Goal: Information Seeking & Learning: Learn about a topic

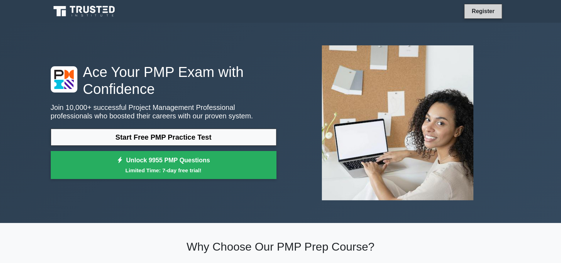
click at [487, 13] on link "Register" at bounding box center [482, 11] width 31 height 9
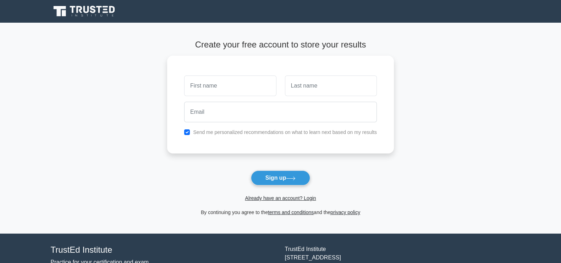
drag, startPoint x: 272, startPoint y: 180, endPoint x: 165, endPoint y: 193, distance: 107.8
click at [165, 194] on main "Create your free account to store your results Send me personalized recommendat…" at bounding box center [280, 128] width 561 height 211
click at [185, 132] on input "checkbox" at bounding box center [187, 131] width 6 height 6
checkbox input "false"
click at [298, 199] on link "Already have an account? Login" at bounding box center [280, 198] width 71 height 6
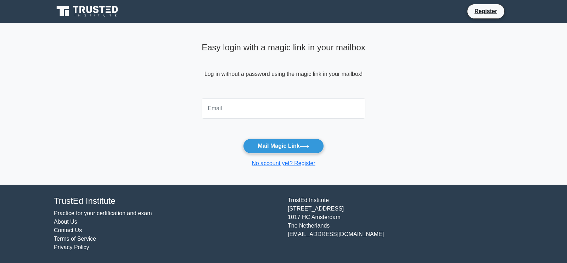
click at [261, 112] on input "email" at bounding box center [284, 108] width 164 height 21
type input "[DOMAIN_NAME][EMAIL_ADDRESS][DOMAIN_NAME]"
click at [277, 143] on button "Mail Magic Link" at bounding box center [283, 146] width 80 height 15
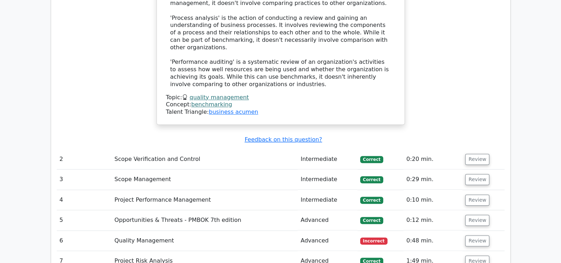
scroll to position [1329, 0]
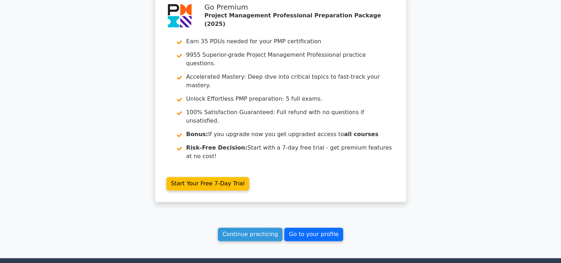
click at [307, 228] on link "Go to your profile" at bounding box center [313, 234] width 59 height 13
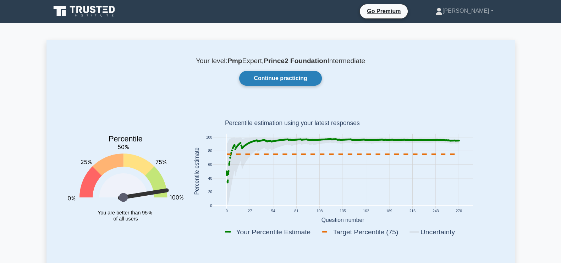
click at [279, 79] on link "Continue practicing" at bounding box center [280, 78] width 82 height 15
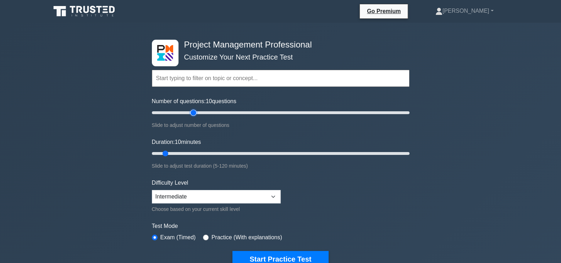
click at [193, 115] on input "Number of questions: 10 questions" at bounding box center [280, 113] width 257 height 9
type input "30"
click at [186, 113] on input "Number of questions: 30 questions" at bounding box center [280, 113] width 257 height 9
click at [191, 151] on input "Duration: 10 minutes" at bounding box center [280, 153] width 257 height 9
click at [202, 151] on input "Duration: 20 minutes" at bounding box center [280, 153] width 257 height 9
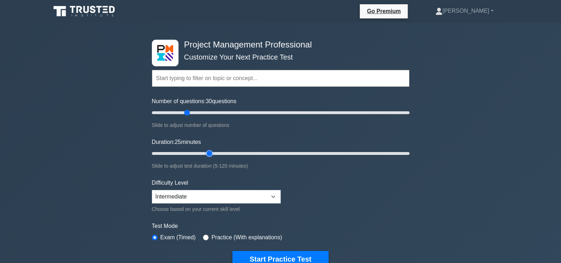
type input "30"
click at [204, 152] on input "Duration: 25 minutes" at bounding box center [280, 153] width 257 height 9
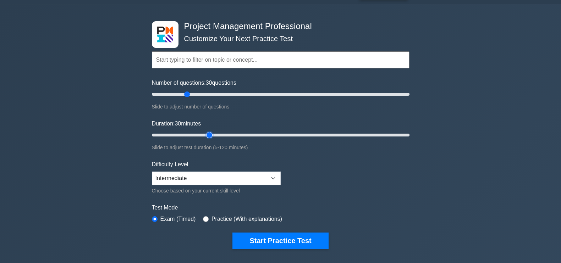
scroll to position [27, 0]
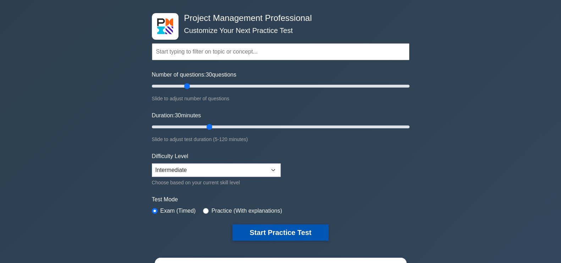
click at [302, 231] on button "Start Practice Test" at bounding box center [280, 232] width 96 height 16
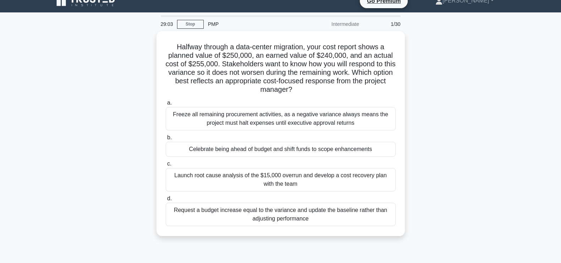
scroll to position [12, 0]
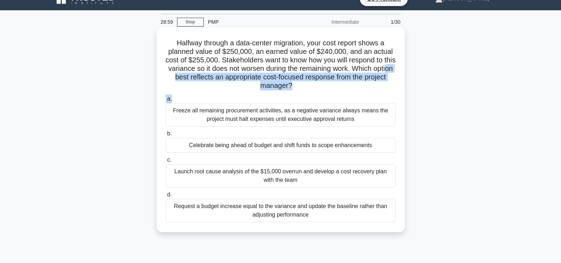
drag, startPoint x: 185, startPoint y: 77, endPoint x: 320, endPoint y: 93, distance: 135.7
click at [320, 93] on div "Halfway through a data-center migration, your cost report shows a planned value…" at bounding box center [280, 129] width 243 height 199
click at [323, 90] on h5 "Halfway through a data-center migration, your cost report shows a planned value…" at bounding box center [280, 65] width 231 height 52
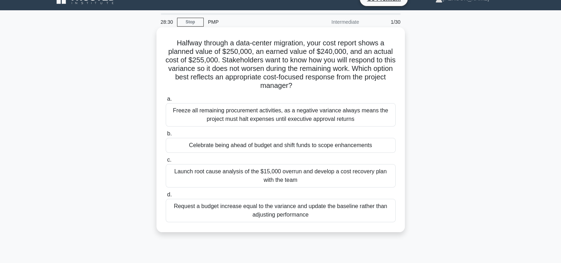
click at [321, 171] on div "Launch root cause analysis of the $15,000 overrun and develop a cost recovery p…" at bounding box center [281, 175] width 230 height 23
click at [166, 162] on input "c. Launch root cause analysis of the $15,000 overrun and develop a cost recover…" at bounding box center [166, 160] width 0 height 5
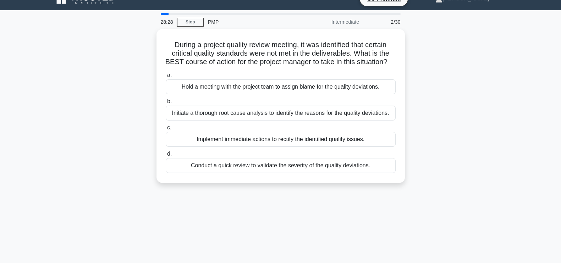
scroll to position [0, 0]
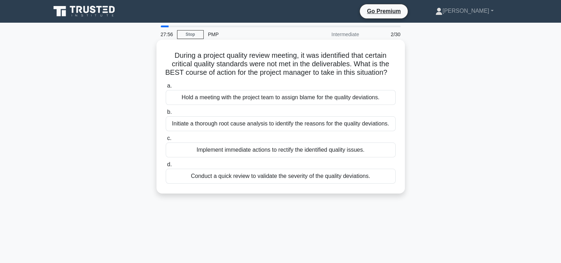
click at [346, 131] on div "Initiate a thorough root cause analysis to identify the reasons for the quality…" at bounding box center [281, 123] width 230 height 15
click at [166, 115] on input "b. Initiate a thorough root cause analysis to identify the reasons for the qual…" at bounding box center [166, 112] width 0 height 5
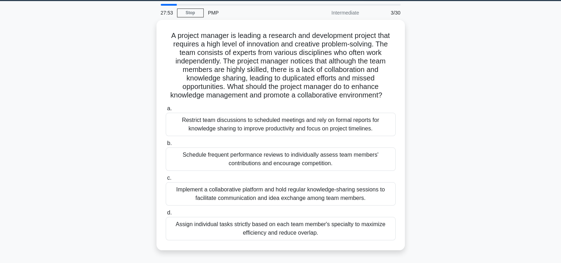
scroll to position [23, 0]
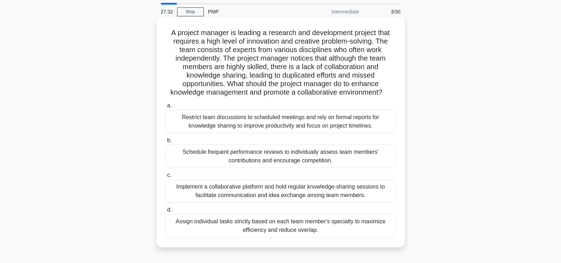
drag, startPoint x: 224, startPoint y: 83, endPoint x: 391, endPoint y: 92, distance: 167.3
click at [391, 92] on h5 "A project manager is leading a research and development project that requires a…" at bounding box center [280, 62] width 231 height 69
click at [392, 76] on h5 "A project manager is leading a research and development project that requires a…" at bounding box center [280, 62] width 231 height 69
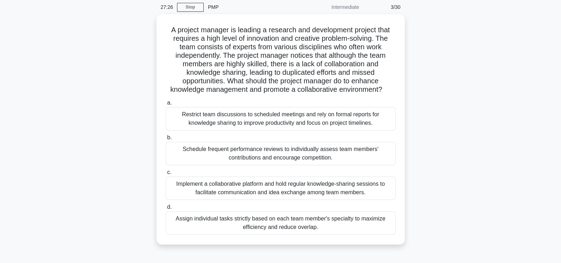
scroll to position [34, 0]
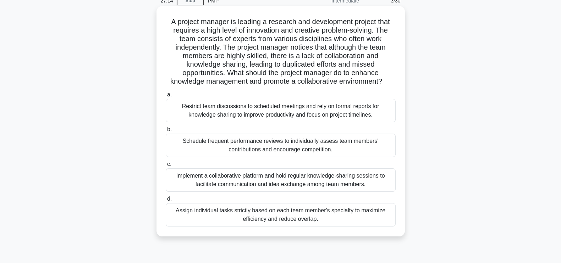
click at [335, 181] on div "Implement a collaborative platform and hold regular knowledge-sharing sessions …" at bounding box center [281, 179] width 230 height 23
click at [166, 167] on input "c. Implement a collaborative platform and hold regular knowledge-sharing sessio…" at bounding box center [166, 164] width 0 height 5
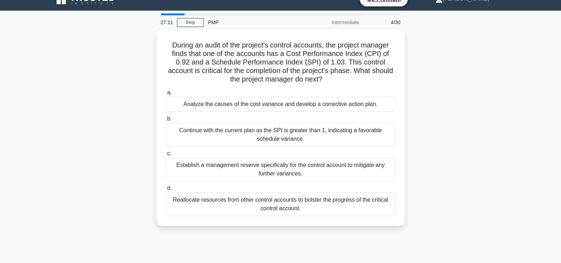
scroll to position [13, 0]
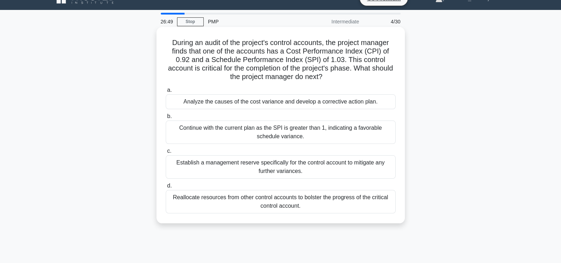
click at [351, 103] on div "Analyze the causes of the cost variance and develop a corrective action plan." at bounding box center [281, 101] width 230 height 15
click at [166, 93] on input "a. Analyze the causes of the cost variance and develop a corrective action plan." at bounding box center [166, 90] width 0 height 5
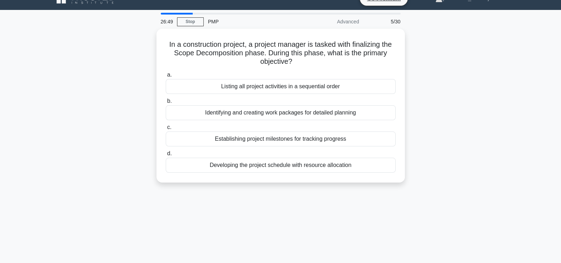
scroll to position [0, 0]
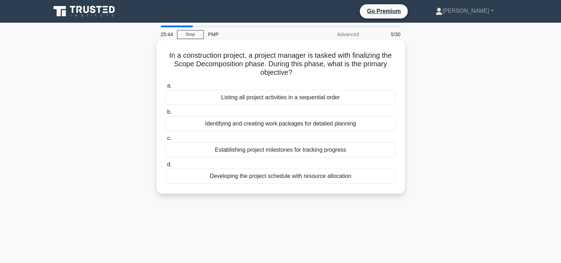
click at [306, 125] on div "Identifying and creating work packages for detailed planning" at bounding box center [281, 123] width 230 height 15
click at [166, 115] on input "b. Identifying and creating work packages for detailed planning" at bounding box center [166, 112] width 0 height 5
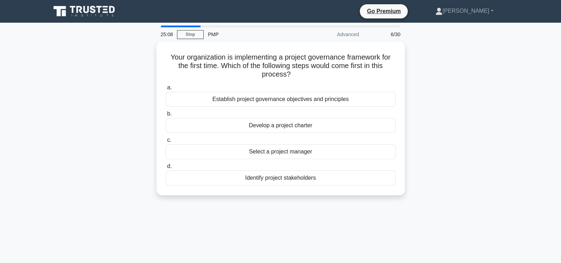
drag, startPoint x: 333, startPoint y: 72, endPoint x: 149, endPoint y: 52, distance: 185.4
click at [149, 52] on div "Your organization is implementing a project governance framework for the first …" at bounding box center [280, 122] width 468 height 162
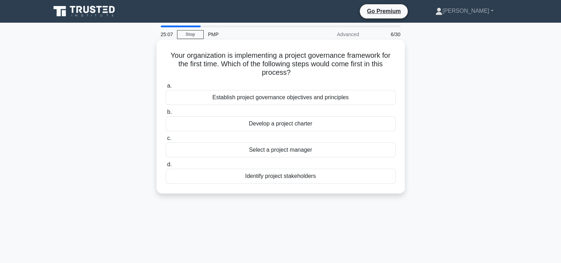
copy h5 "Your organization is implementing a project governance framework for the first …"
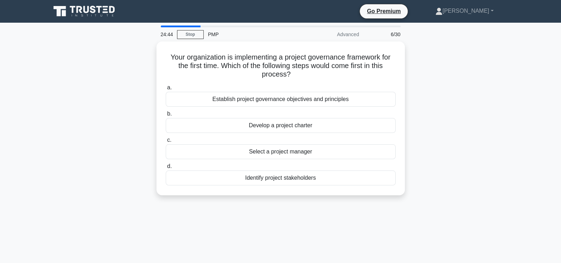
click at [505, 144] on div "Your organization is implementing a project governance framework for the first …" at bounding box center [280, 122] width 468 height 162
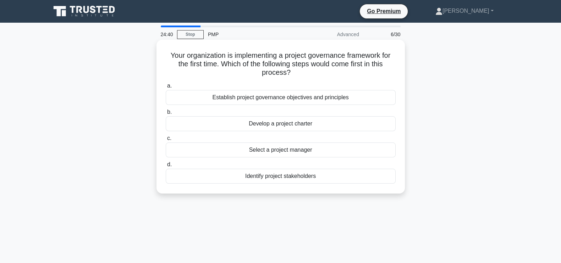
click at [324, 99] on div "Establish project governance objectives and principles" at bounding box center [281, 97] width 230 height 15
click at [166, 88] on input "a. Establish project governance objectives and principles" at bounding box center [166, 86] width 0 height 5
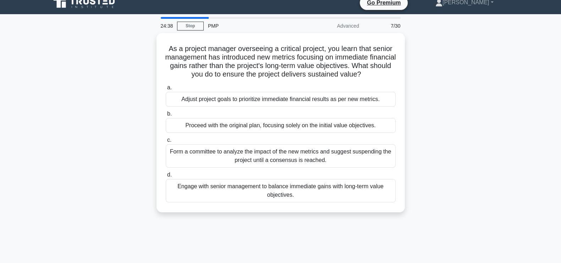
scroll to position [9, 0]
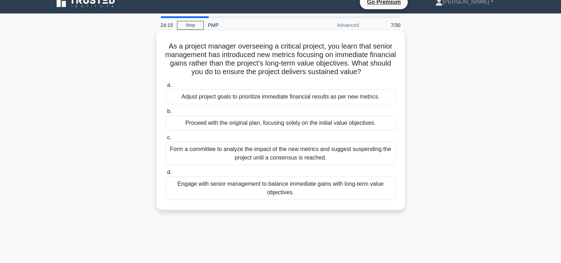
click at [318, 189] on div "Engage with senior management to balance immediate gains with long-term value o…" at bounding box center [281, 188] width 230 height 23
click at [166, 175] on input "d. Engage with senior management to balance immediate gains with long-term valu…" at bounding box center [166, 172] width 0 height 5
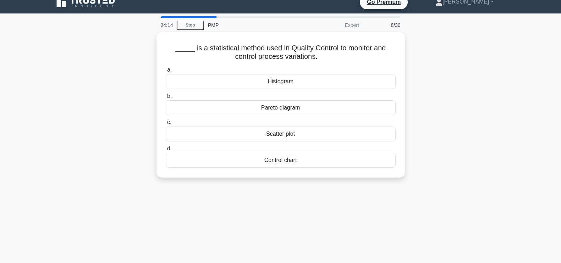
scroll to position [0, 0]
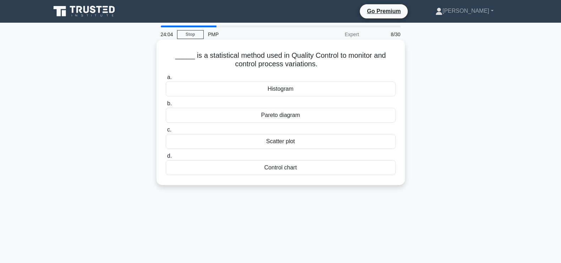
click at [311, 167] on div "Control chart" at bounding box center [281, 167] width 230 height 15
click at [166, 159] on input "d. Control chart" at bounding box center [166, 156] width 0 height 5
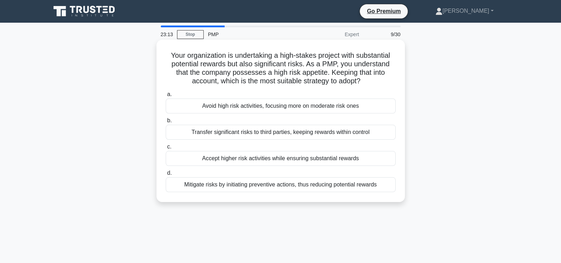
click at [294, 159] on div "Accept higher risk activities while ensuring substantial rewards" at bounding box center [281, 158] width 230 height 15
click at [166, 149] on input "c. Accept higher risk activities while ensuring substantial rewards" at bounding box center [166, 147] width 0 height 5
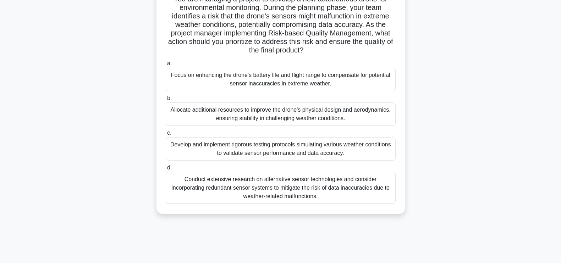
scroll to position [46, 0]
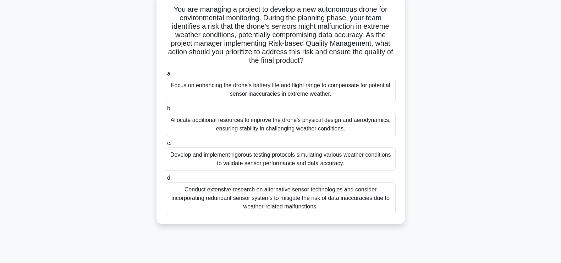
drag, startPoint x: 360, startPoint y: 34, endPoint x: 369, endPoint y: 58, distance: 25.3
click at [369, 58] on h5 "You are managing a project to develop a new autonomous drone for environmental …" at bounding box center [280, 35] width 231 height 60
click at [351, 59] on h5 "You are managing a project to develop a new autonomous drone for environmental …" at bounding box center [280, 35] width 231 height 60
drag, startPoint x: 314, startPoint y: 60, endPoint x: 376, endPoint y: 45, distance: 64.2
click at [376, 45] on h5 "You are managing a project to develop a new autonomous drone for environmental …" at bounding box center [280, 35] width 231 height 60
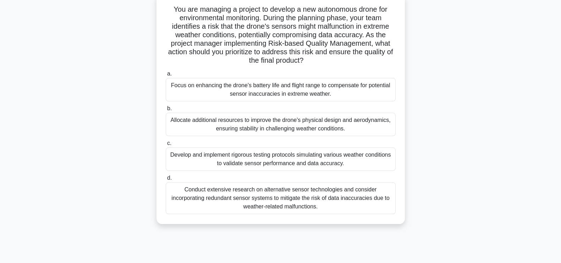
click at [357, 64] on h5 "You are managing a project to develop a new autonomous drone for environmental …" at bounding box center [280, 35] width 231 height 60
click at [319, 199] on div "Conduct extensive research on alternative sensor technologies and consider inco…" at bounding box center [281, 198] width 230 height 32
click at [166, 180] on input "d. Conduct extensive research on alternative sensor technologies and consider i…" at bounding box center [166, 178] width 0 height 5
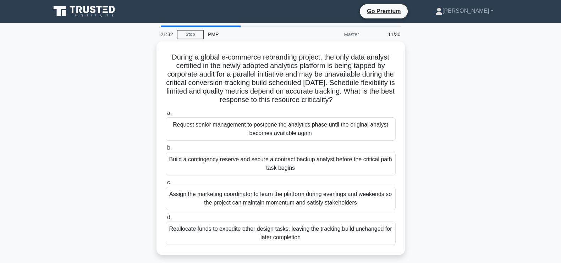
scroll to position [15, 0]
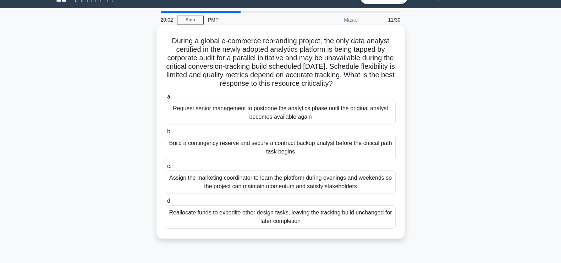
click at [282, 180] on div "Assign the marketing coordinator to learn the platform during evenings and week…" at bounding box center [281, 182] width 230 height 23
click at [166, 169] on input "c. Assign the marketing coordinator to learn the platform during evenings and w…" at bounding box center [166, 166] width 0 height 5
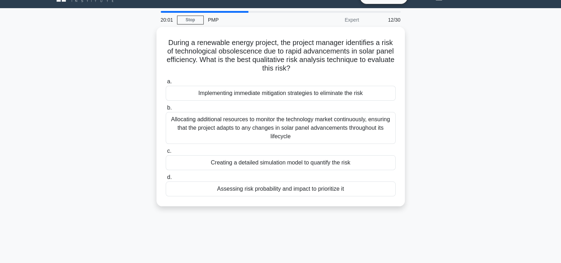
scroll to position [0, 0]
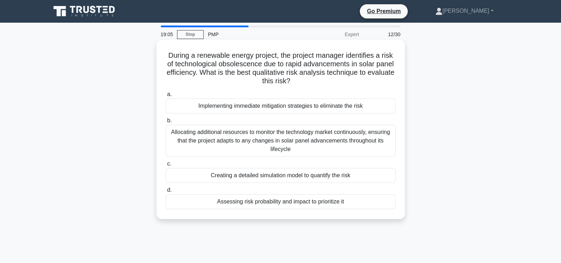
click at [326, 200] on div "Assessing risk probability and impact to prioritize it" at bounding box center [281, 201] width 230 height 15
click at [166, 193] on input "d. Assessing risk probability and impact to prioritize it" at bounding box center [166, 190] width 0 height 5
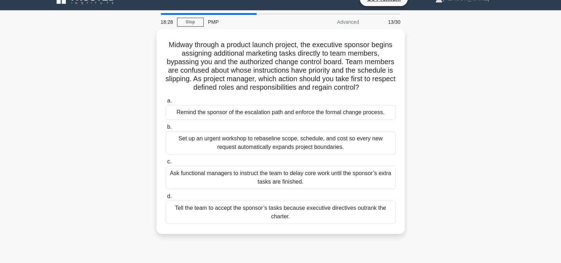
scroll to position [28, 0]
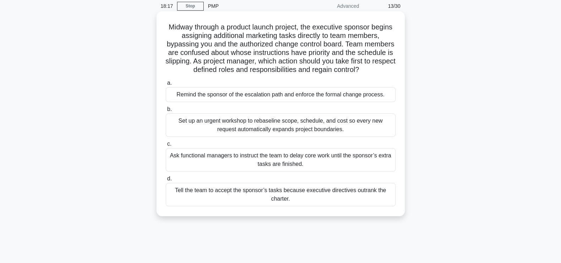
click at [328, 95] on div "Remind the sponsor of the escalation path and enforce the formal change process." at bounding box center [281, 94] width 230 height 15
click at [166, 85] on input "a. Remind the sponsor of the escalation path and enforce the formal change proc…" at bounding box center [166, 83] width 0 height 5
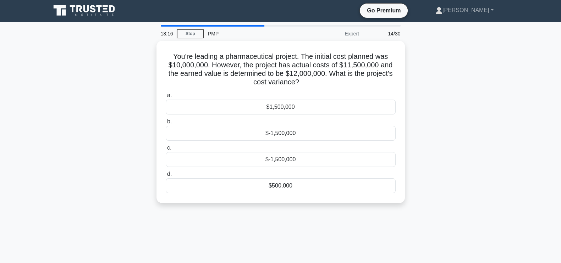
scroll to position [0, 0]
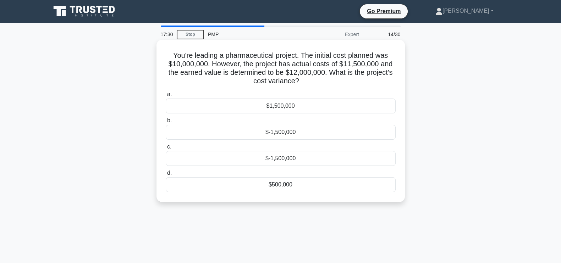
click at [264, 183] on div "$500,000" at bounding box center [281, 184] width 230 height 15
click at [166, 176] on input "d. $500,000" at bounding box center [166, 173] width 0 height 5
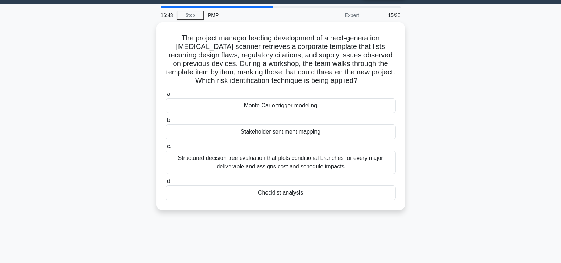
scroll to position [23, 0]
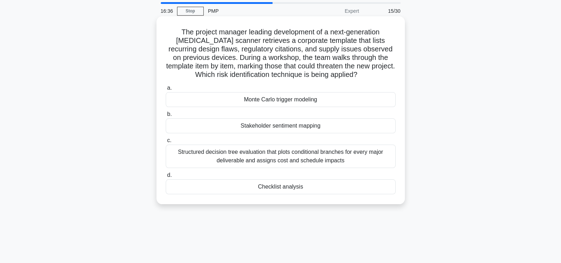
click at [314, 189] on div "Checklist analysis" at bounding box center [281, 186] width 230 height 15
click at [166, 178] on input "d. Checklist analysis" at bounding box center [166, 175] width 0 height 5
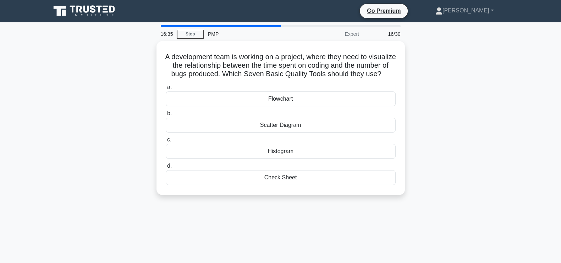
scroll to position [0, 0]
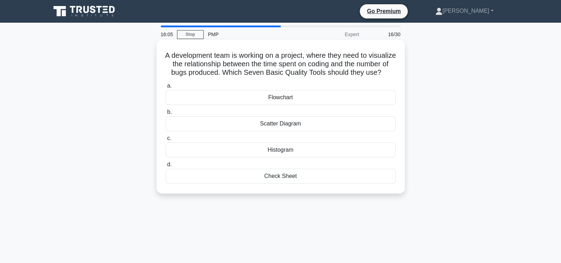
click at [305, 131] on div "Scatter Diagram" at bounding box center [281, 123] width 230 height 15
click at [166, 115] on input "b. Scatter Diagram" at bounding box center [166, 112] width 0 height 5
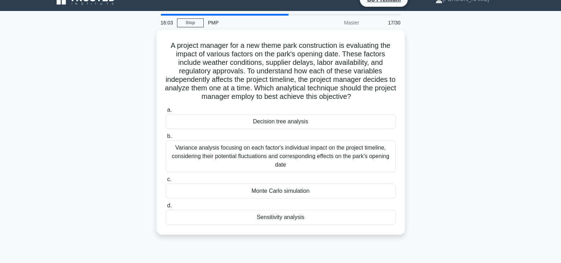
scroll to position [16, 0]
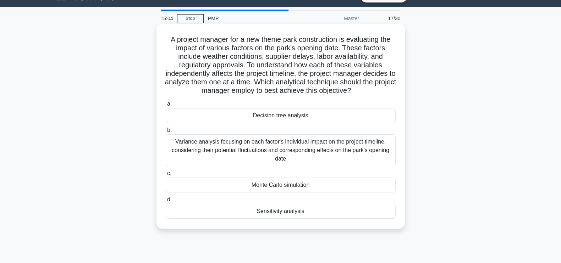
click at [307, 212] on div "Sensitivity analysis" at bounding box center [281, 211] width 230 height 15
click at [166, 202] on input "d. Sensitivity analysis" at bounding box center [166, 200] width 0 height 5
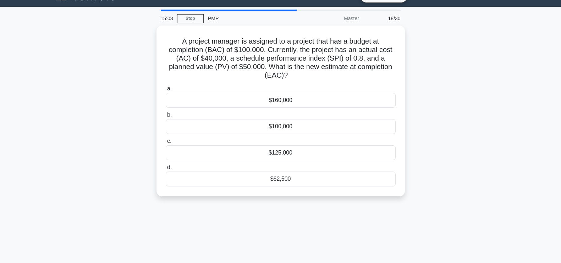
scroll to position [0, 0]
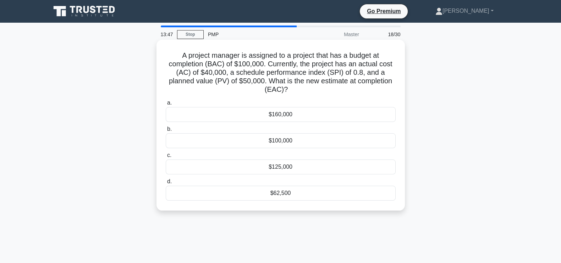
click at [317, 166] on div "$125,000" at bounding box center [281, 167] width 230 height 15
click at [166, 158] on input "c. $125,000" at bounding box center [166, 155] width 0 height 5
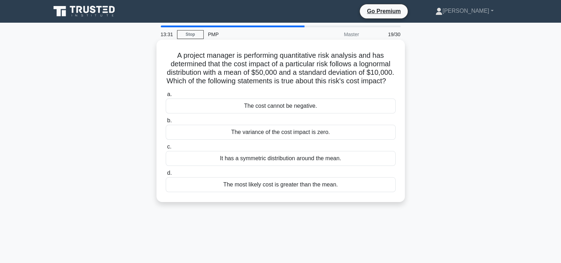
click at [268, 113] on div "The cost cannot be negative." at bounding box center [281, 106] width 230 height 15
click at [166, 97] on input "a. The cost cannot be negative." at bounding box center [166, 94] width 0 height 5
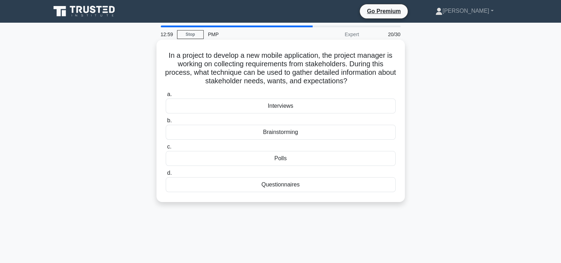
drag, startPoint x: 327, startPoint y: 54, endPoint x: 382, endPoint y: 84, distance: 63.1
click at [382, 84] on h5 "In a project to develop a new mobile application, the project manager is workin…" at bounding box center [280, 68] width 231 height 35
click at [376, 85] on h5 "In a project to develop a new mobile application, the project manager is workin…" at bounding box center [280, 68] width 231 height 35
click at [312, 105] on div "Interviews" at bounding box center [281, 106] width 230 height 15
click at [166, 97] on input "a. Interviews" at bounding box center [166, 94] width 0 height 5
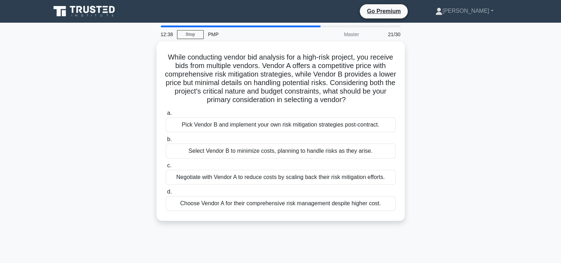
scroll to position [14, 0]
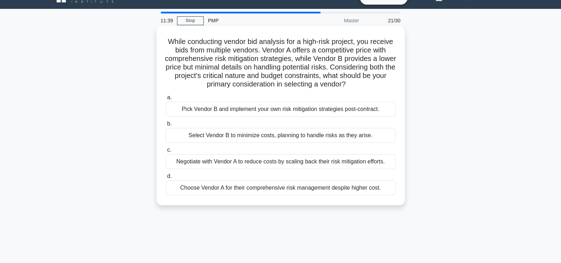
click at [226, 190] on div "Choose Vendor A for their comprehensive risk management despite higher cost." at bounding box center [281, 187] width 230 height 15
click at [166, 179] on input "d. Choose Vendor A for their comprehensive risk management despite higher cost." at bounding box center [166, 176] width 0 height 5
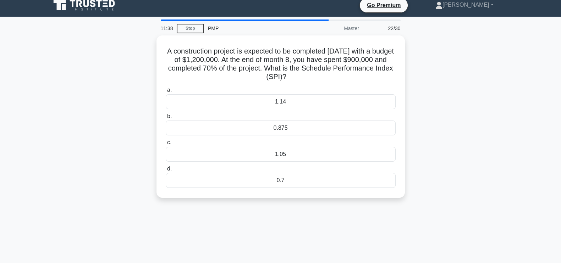
scroll to position [0, 0]
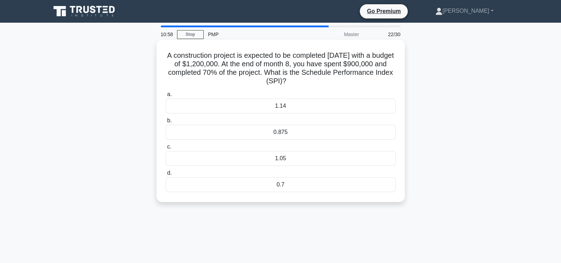
click at [321, 131] on div "0.875" at bounding box center [281, 132] width 230 height 15
click at [166, 123] on input "b. 0.875" at bounding box center [166, 120] width 0 height 5
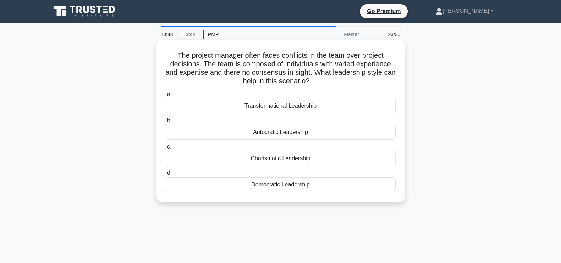
click at [301, 184] on div "Democratic Leadership" at bounding box center [281, 184] width 230 height 15
click at [166, 176] on input "d. Democratic Leadership" at bounding box center [166, 173] width 0 height 5
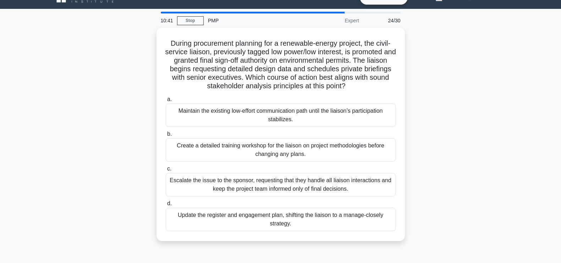
scroll to position [16, 0]
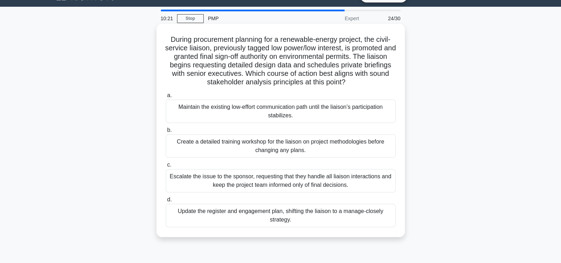
click at [337, 217] on div "Update the register and engagement plan, shifting the liaison to a manage-close…" at bounding box center [281, 215] width 230 height 23
click at [166, 202] on input "d. Update the register and engagement plan, shifting the liaison to a manage-cl…" at bounding box center [166, 200] width 0 height 5
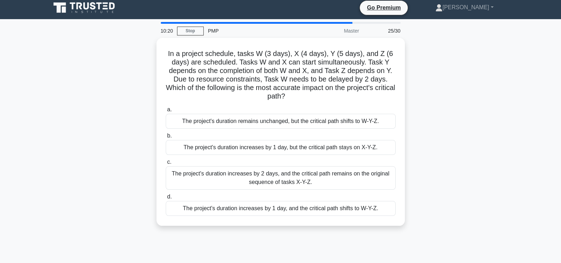
scroll to position [0, 0]
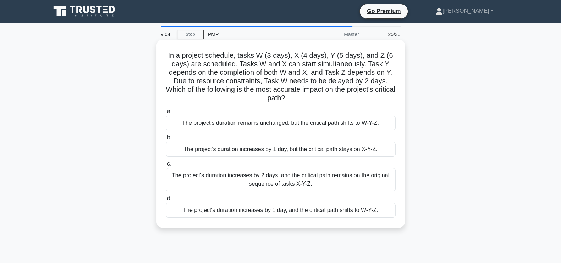
click at [319, 210] on div "The project's duration increases by 1 day, and the critical path shifts to W-Y-…" at bounding box center [281, 210] width 230 height 15
click at [166, 201] on input "d. The project's duration increases by 1 day, and the critical path shifts to W…" at bounding box center [166, 198] width 0 height 5
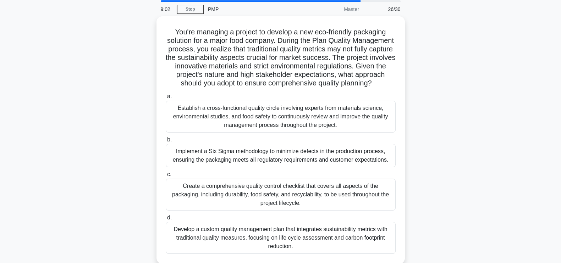
scroll to position [43, 0]
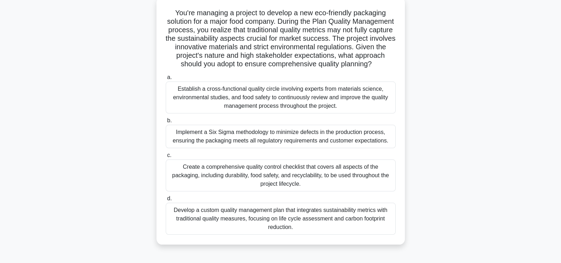
click at [333, 224] on div "Develop a custom quality management plan that integrates sustainability metrics…" at bounding box center [281, 219] width 230 height 32
click at [166, 201] on input "d. Develop a custom quality management plan that integrates sustainability metr…" at bounding box center [166, 198] width 0 height 5
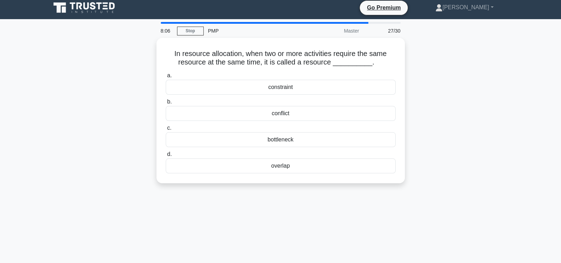
scroll to position [0, 0]
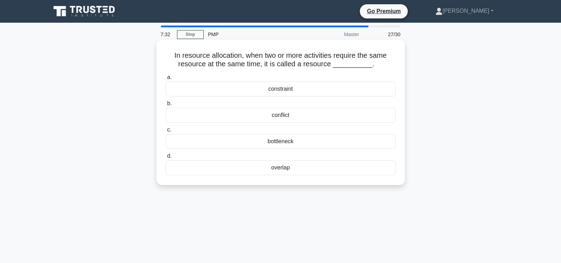
click at [288, 116] on div "conflict" at bounding box center [281, 115] width 230 height 15
click at [166, 106] on input "b. conflict" at bounding box center [166, 103] width 0 height 5
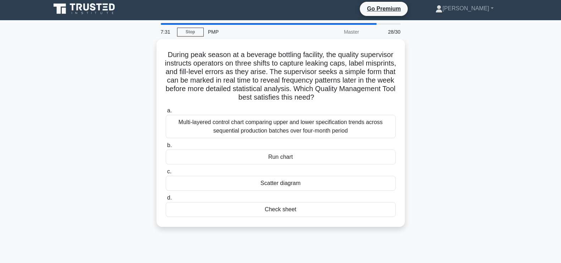
scroll to position [10, 0]
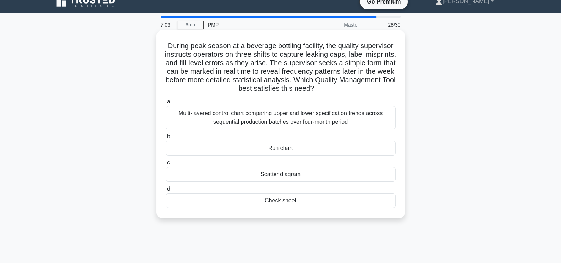
click at [294, 147] on div "Run chart" at bounding box center [281, 148] width 230 height 15
click at [166, 139] on input "b. Run chart" at bounding box center [166, 136] width 0 height 5
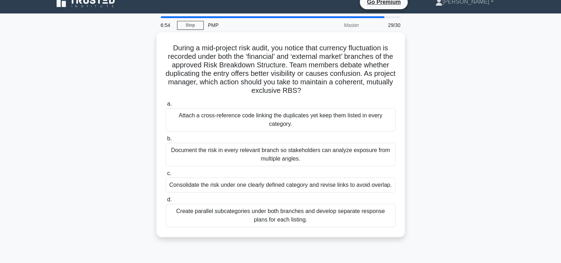
scroll to position [9, 0]
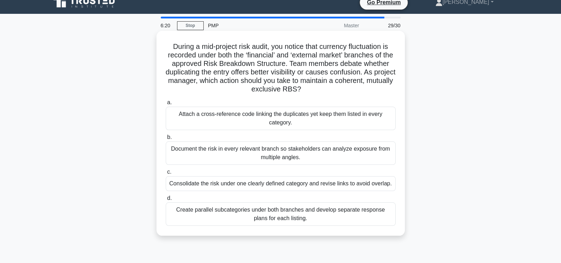
drag, startPoint x: 167, startPoint y: 45, endPoint x: 359, endPoint y: 94, distance: 198.4
click at [359, 94] on h5 "During a mid-project risk audit, you notice that currency fluctuation is record…" at bounding box center [280, 68] width 231 height 52
click at [360, 94] on div "During a mid-project risk audit, you notice that currency fluctuation is record…" at bounding box center [280, 133] width 243 height 199
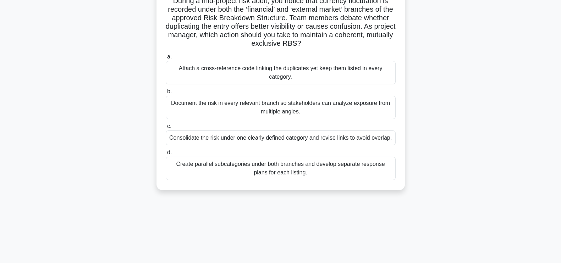
scroll to position [76, 0]
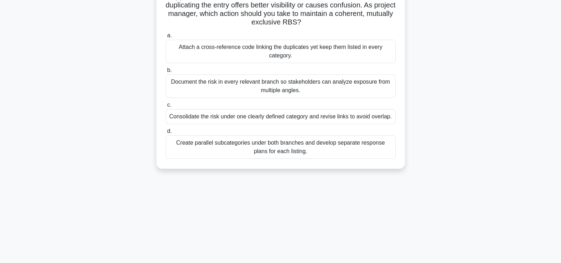
click at [332, 118] on div "Consolidate the risk under one clearly defined category and revise links to avo…" at bounding box center [281, 116] width 230 height 15
click at [166, 107] on input "c. Consolidate the risk under one clearly defined category and revise links to …" at bounding box center [166, 105] width 0 height 5
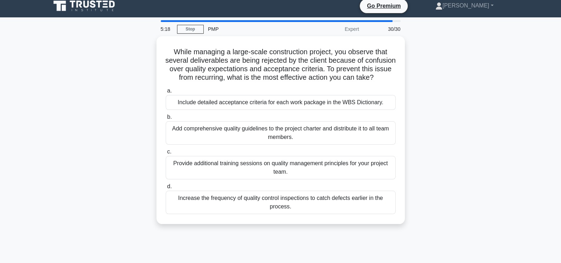
scroll to position [7, 0]
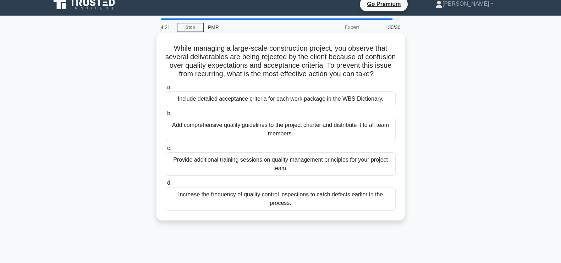
click at [272, 175] on div "Provide additional training sessions on quality management principles for your …" at bounding box center [281, 163] width 230 height 23
click at [166, 151] on input "c. Provide additional training sessions on quality management principles for yo…" at bounding box center [166, 148] width 0 height 5
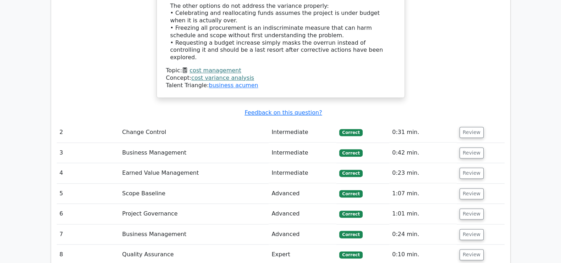
scroll to position [1105, 0]
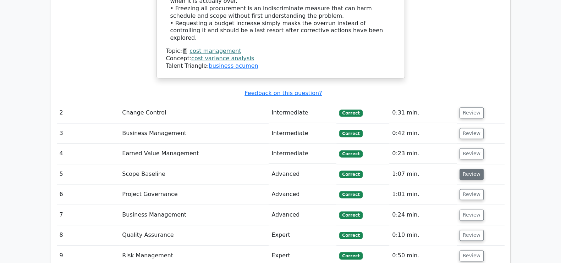
click at [473, 169] on button "Review" at bounding box center [471, 174] width 24 height 11
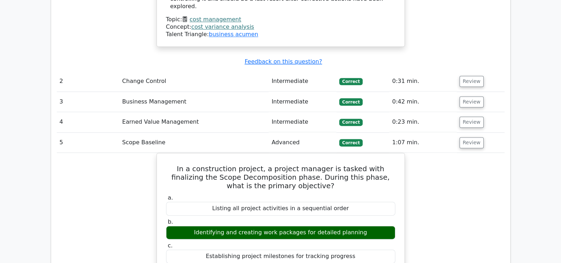
scroll to position [1145, 0]
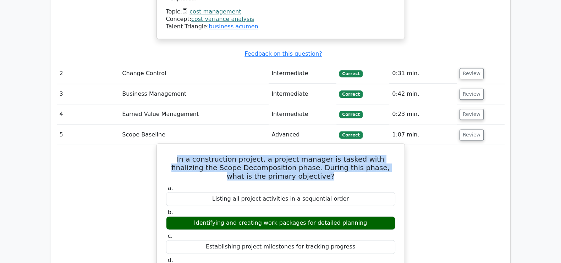
drag, startPoint x: 334, startPoint y: 127, endPoint x: 156, endPoint y: 107, distance: 178.8
copy h5 "In a construction project, a project manager is tasked with finalizing the Scop…"
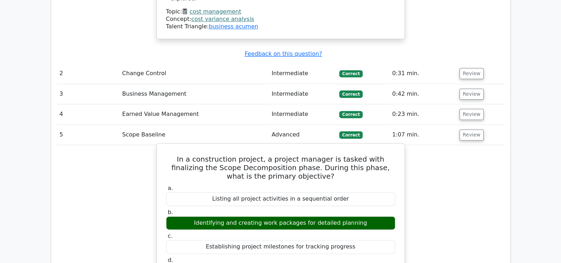
click at [206, 216] on div "Identifying and creating work packages for detailed planning" at bounding box center [280, 223] width 229 height 14
drag, startPoint x: 363, startPoint y: 170, endPoint x: 184, endPoint y: 166, distance: 179.5
click at [184, 216] on div "Identifying and creating work packages for detailed planning" at bounding box center [280, 223] width 229 height 14
copy div "Identifying and creating work packages for detailed planning"
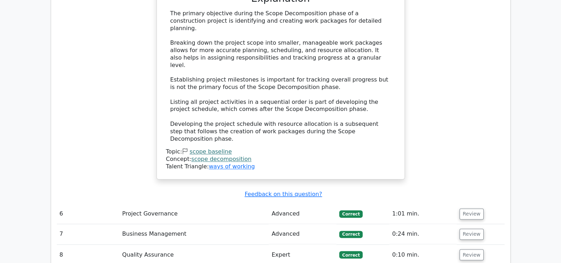
scroll to position [1464, 0]
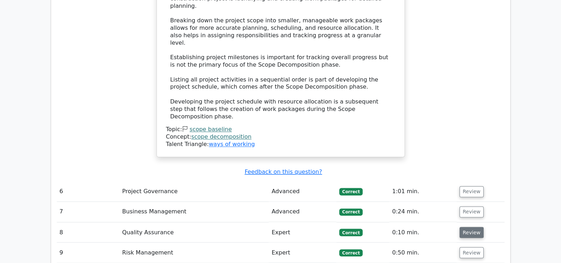
click at [468, 227] on button "Review" at bounding box center [471, 232] width 24 height 11
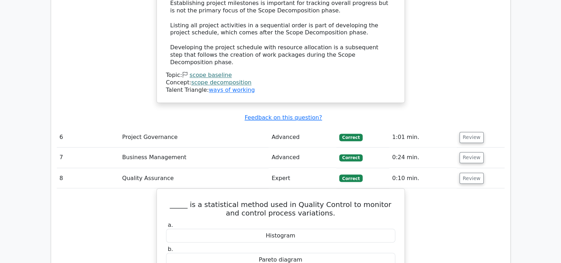
scroll to position [1541, 0]
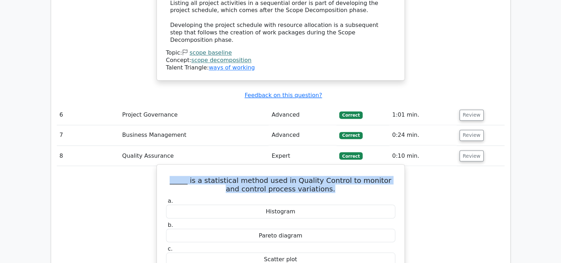
drag, startPoint x: 357, startPoint y: 119, endPoint x: 163, endPoint y: 106, distance: 193.7
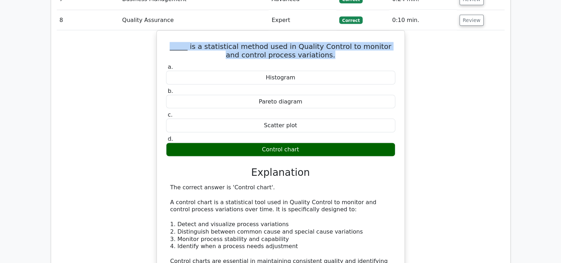
scroll to position [1682, 0]
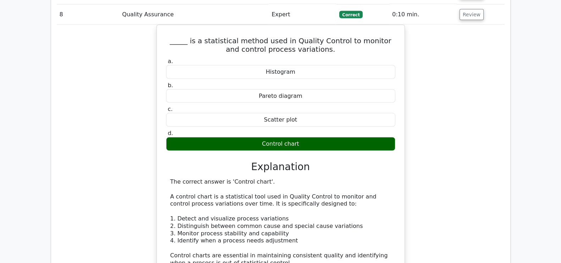
click at [480, 170] on div "_____ is a statistical method used in Quality Control to monitor and control pr…" at bounding box center [281, 224] width 448 height 398
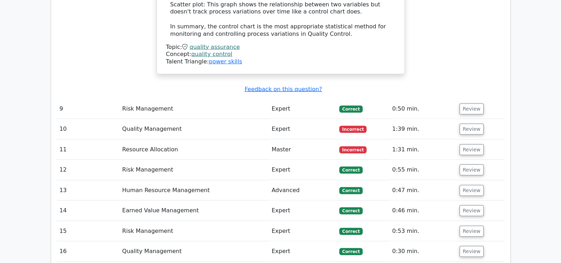
scroll to position [2027, 0]
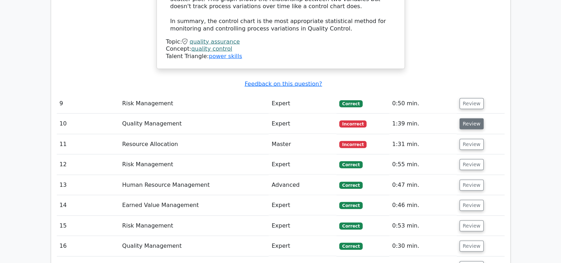
click at [475, 118] on button "Review" at bounding box center [471, 123] width 24 height 11
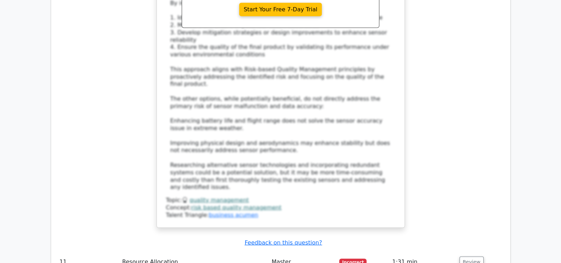
scroll to position [2481, 0]
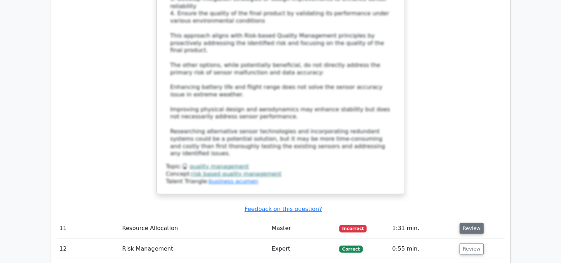
click at [472, 223] on button "Review" at bounding box center [471, 228] width 24 height 11
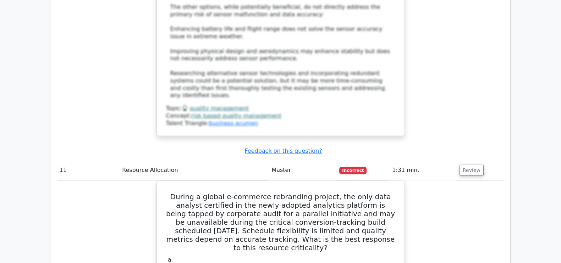
scroll to position [2563, 0]
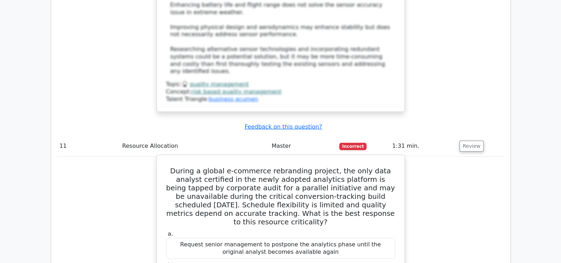
drag, startPoint x: 323, startPoint y: 154, endPoint x: 167, endPoint y: 140, distance: 157.4
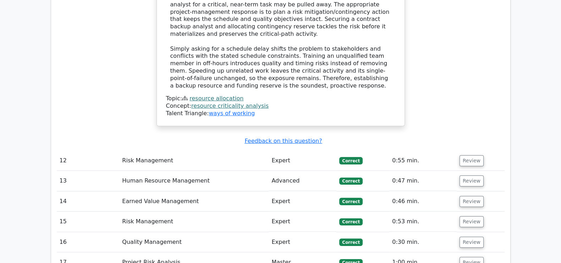
scroll to position [2963, 0]
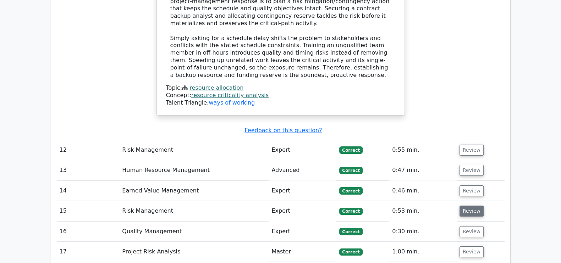
click at [465, 206] on button "Review" at bounding box center [471, 211] width 24 height 11
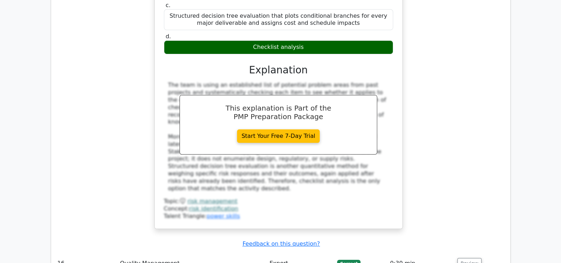
scroll to position [3306, 0]
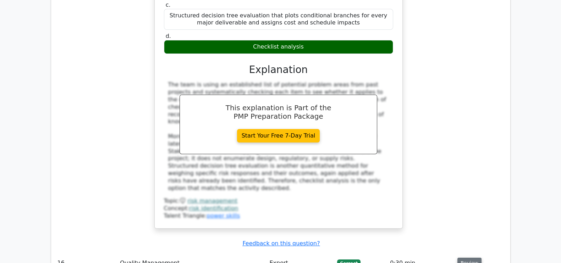
click at [465, 258] on button "Review" at bounding box center [469, 263] width 24 height 11
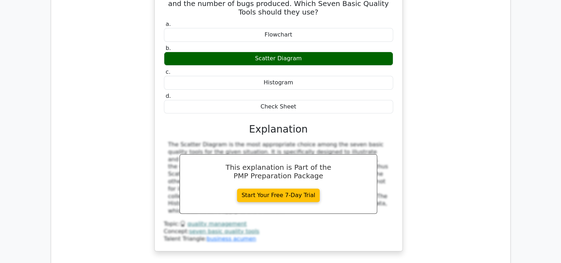
scroll to position [3610, 0]
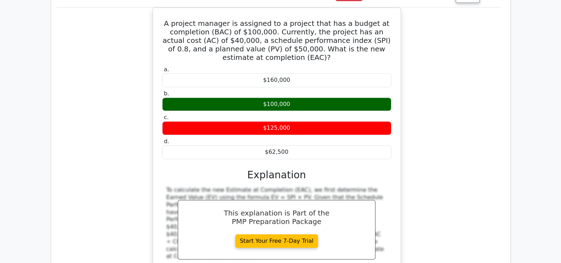
scroll to position [3924, 0]
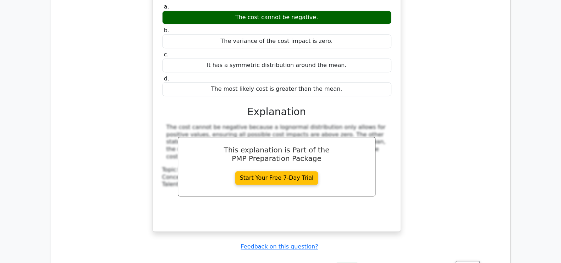
scroll to position [4316, 0]
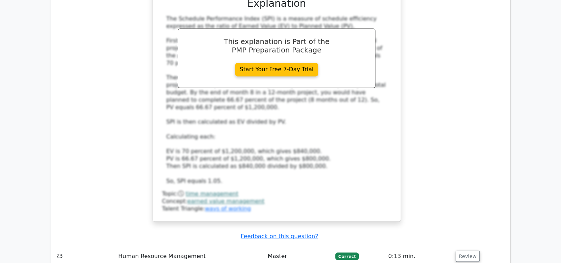
scroll to position [4790, 0]
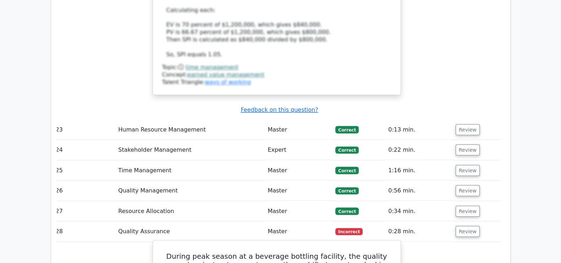
scroll to position [4938, 0]
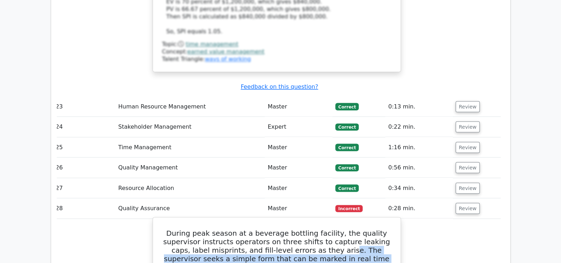
drag, startPoint x: 312, startPoint y: 70, endPoint x: 393, endPoint y: 99, distance: 85.5
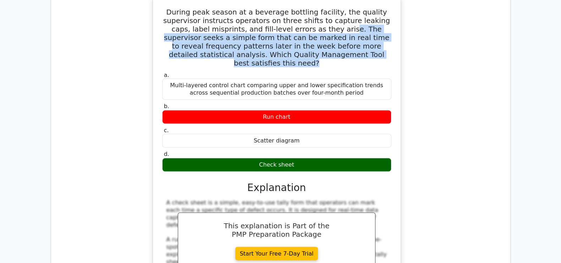
scroll to position [5161, 0]
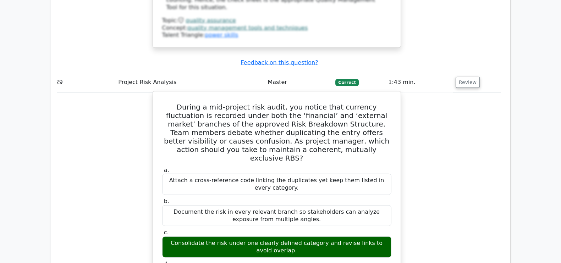
scroll to position [5438, 0]
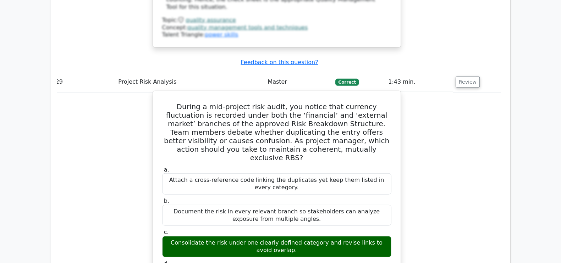
drag, startPoint x: 163, startPoint y: 115, endPoint x: 209, endPoint y: 157, distance: 62.0
copy div "A Risk Breakdown Structure should be mutually exclusive and collectively exhaus…"
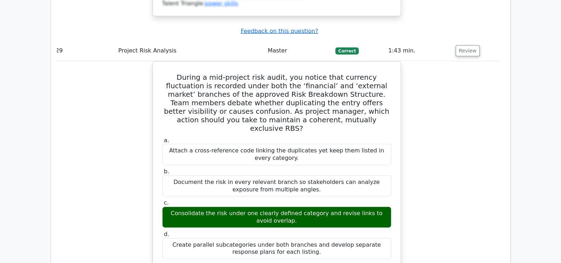
scroll to position [5470, 0]
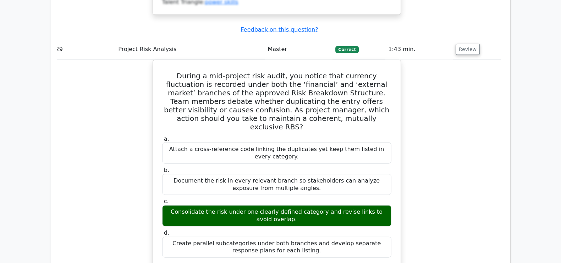
drag, startPoint x: 424, startPoint y: 174, endPoint x: 429, endPoint y: 172, distance: 4.9
click at [429, 172] on div "During a mid-project risk audit, you notice that currency fluctuation is record…" at bounding box center [277, 236] width 448 height 352
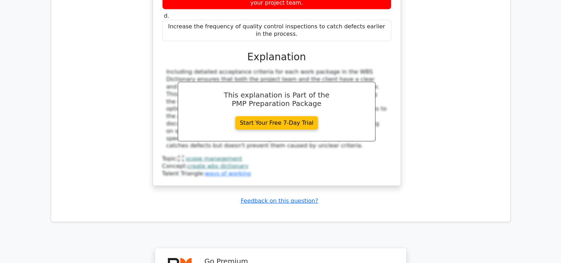
scroll to position [6139, 0]
